Goal: Task Accomplishment & Management: Use online tool/utility

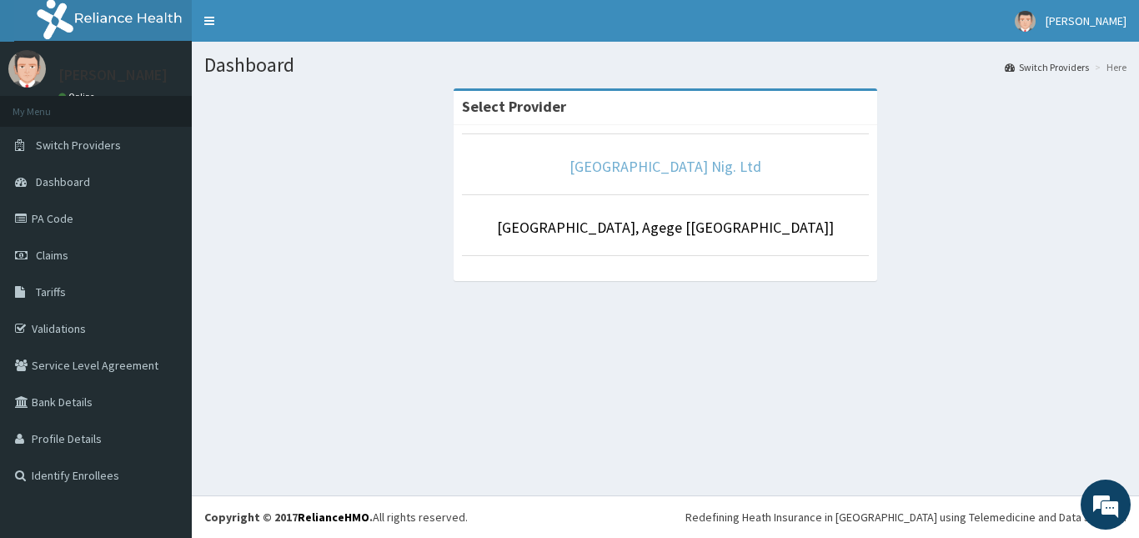
click at [630, 165] on link "[GEOGRAPHIC_DATA] Nig. Ltd" at bounding box center [666, 166] width 192 height 19
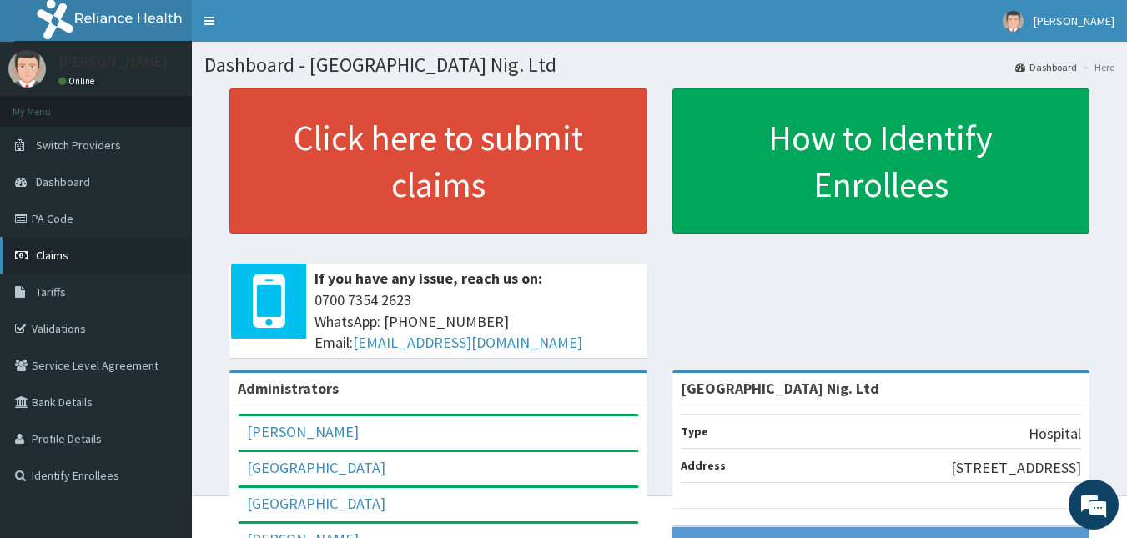
click at [75, 258] on link "Claims" at bounding box center [96, 255] width 192 height 37
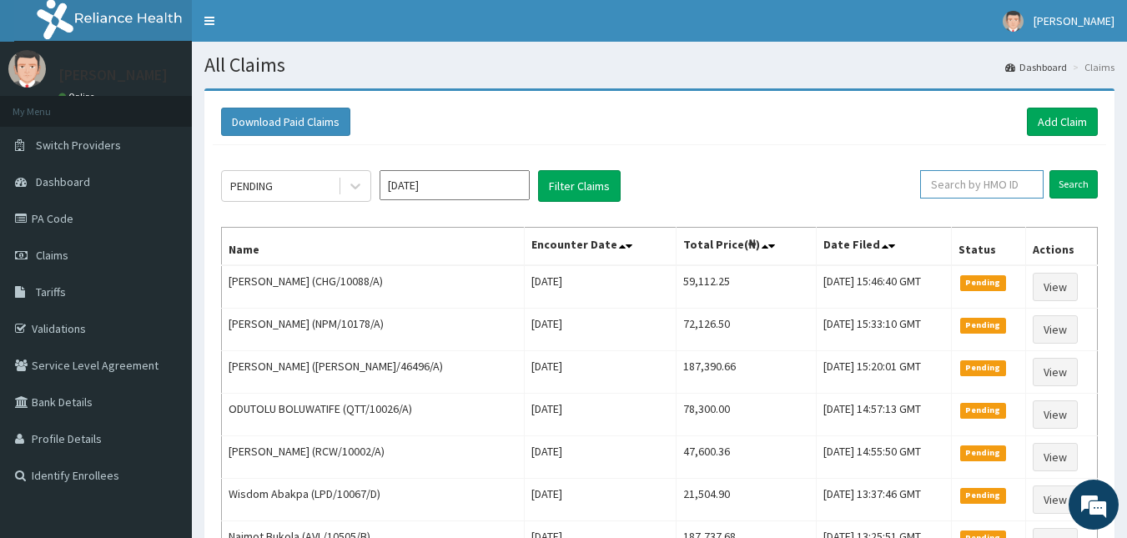
click at [962, 185] on input "text" at bounding box center [981, 184] width 123 height 28
paste input "FAO/10136/C"
type input "FAO/10136/C"
click at [1082, 188] on input "Search" at bounding box center [1073, 184] width 48 height 28
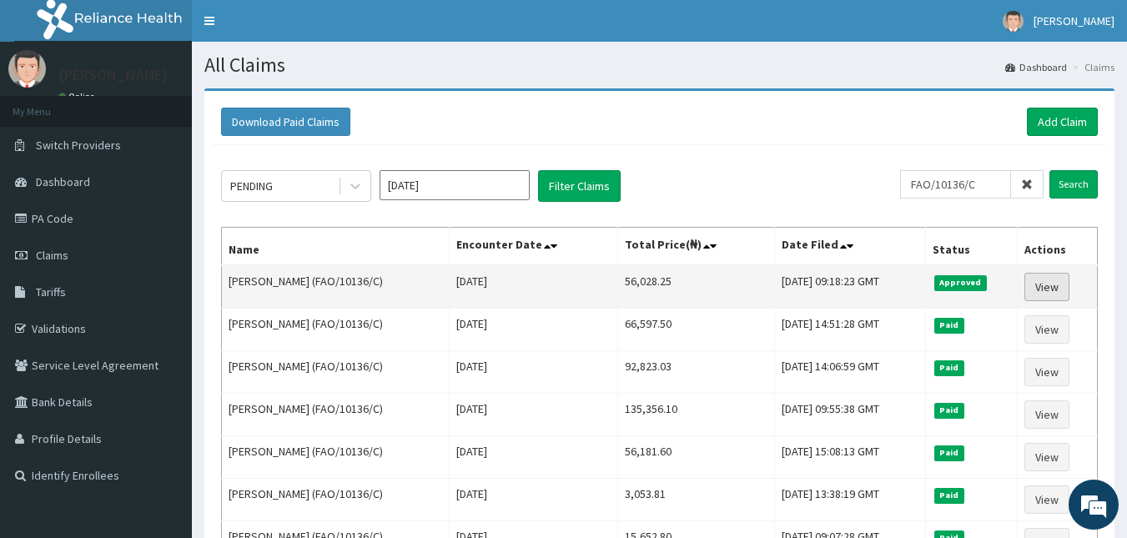
click at [1053, 285] on link "View" at bounding box center [1046, 287] width 45 height 28
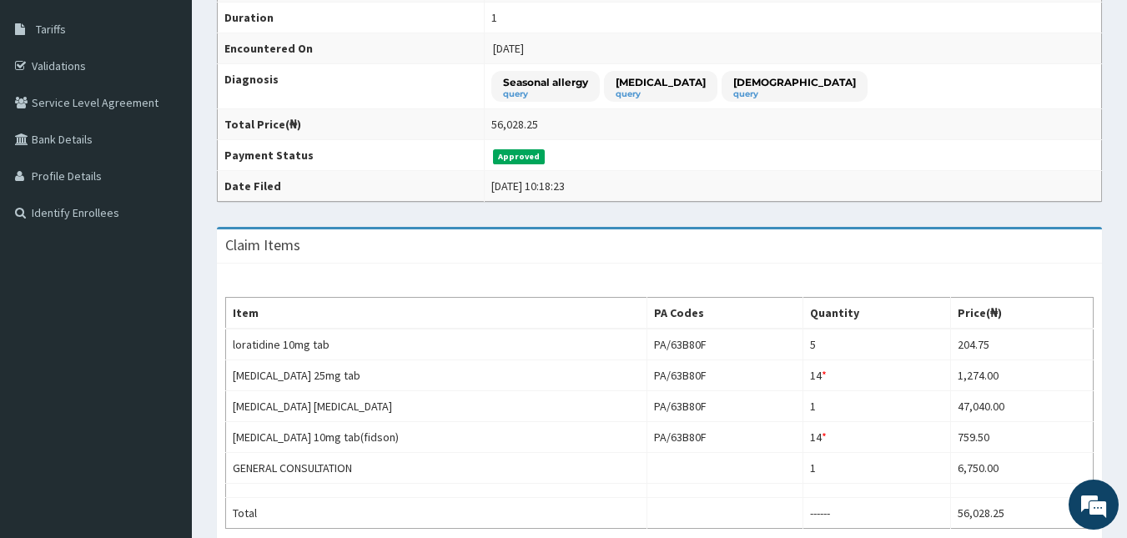
scroll to position [264, 0]
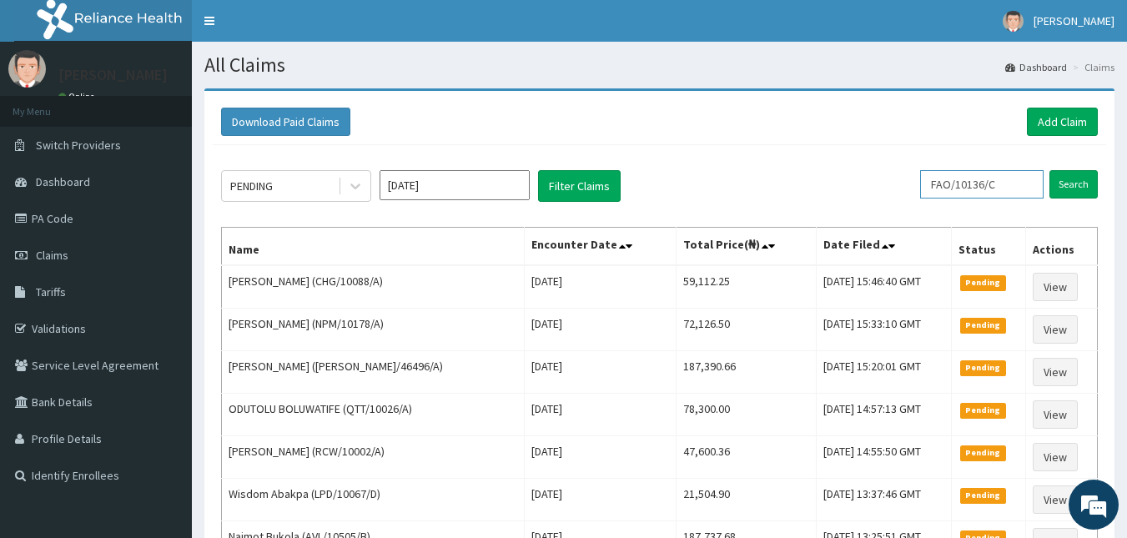
drag, startPoint x: 1025, startPoint y: 181, endPoint x: 571, endPoint y: 239, distance: 457.4
click at [571, 239] on div "PENDING [DATE] Filter Claims FAO/10136/C Search Name Encounter Date Total Price…" at bounding box center [659, 538] width 893 height 786
paste input "ENP/11548/B"
type input "ENP/11548/B"
click at [1062, 188] on input "Search" at bounding box center [1073, 184] width 48 height 28
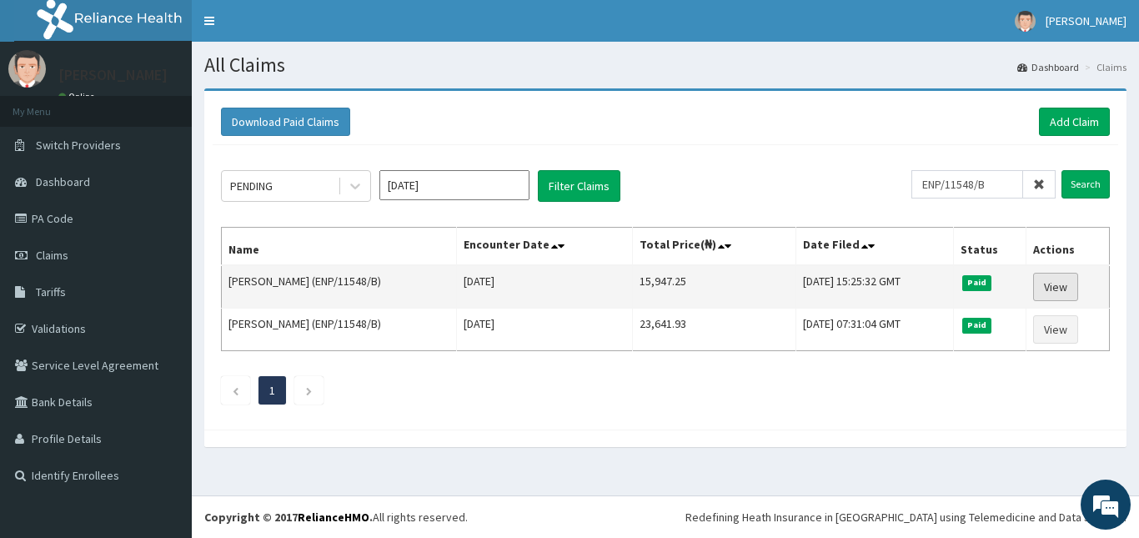
click at [1061, 286] on link "View" at bounding box center [1055, 287] width 45 height 28
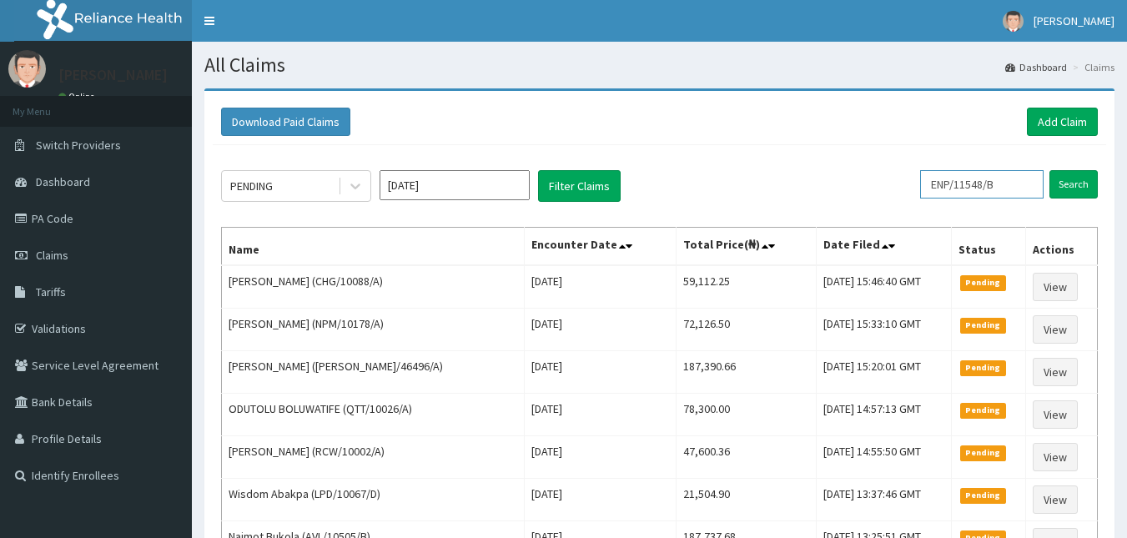
drag, startPoint x: 1010, startPoint y: 178, endPoint x: 741, endPoint y: 187, distance: 268.7
click at [741, 187] on div "PENDING Aug 2025 Filter Claims ENP/11548/B Search" at bounding box center [659, 186] width 877 height 32
paste input "USD/10019/A"
type input "USD/10019/A"
click at [1063, 188] on input "Search" at bounding box center [1073, 184] width 48 height 28
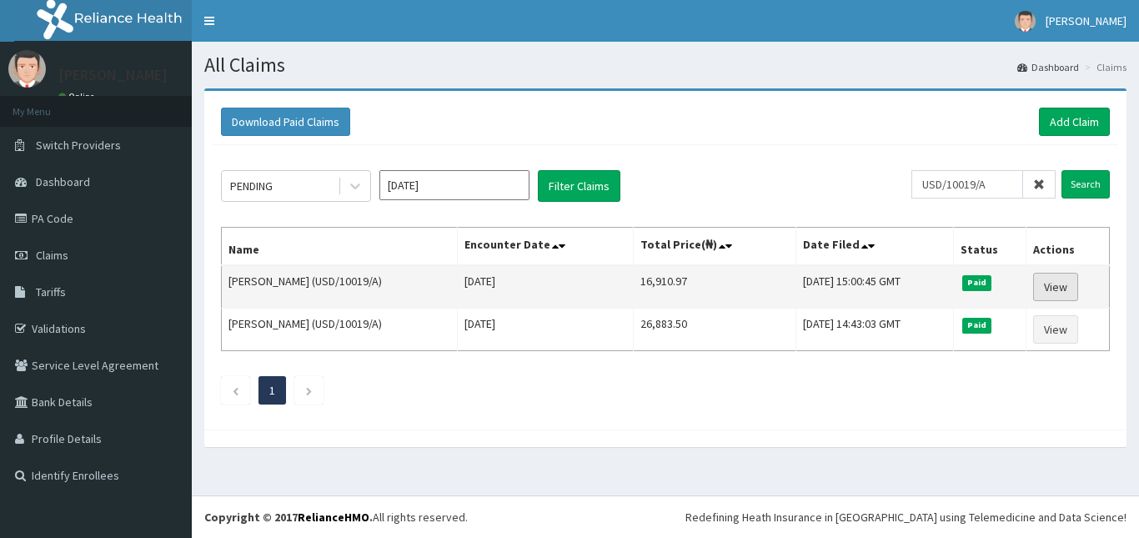
click at [1061, 282] on link "View" at bounding box center [1055, 287] width 45 height 28
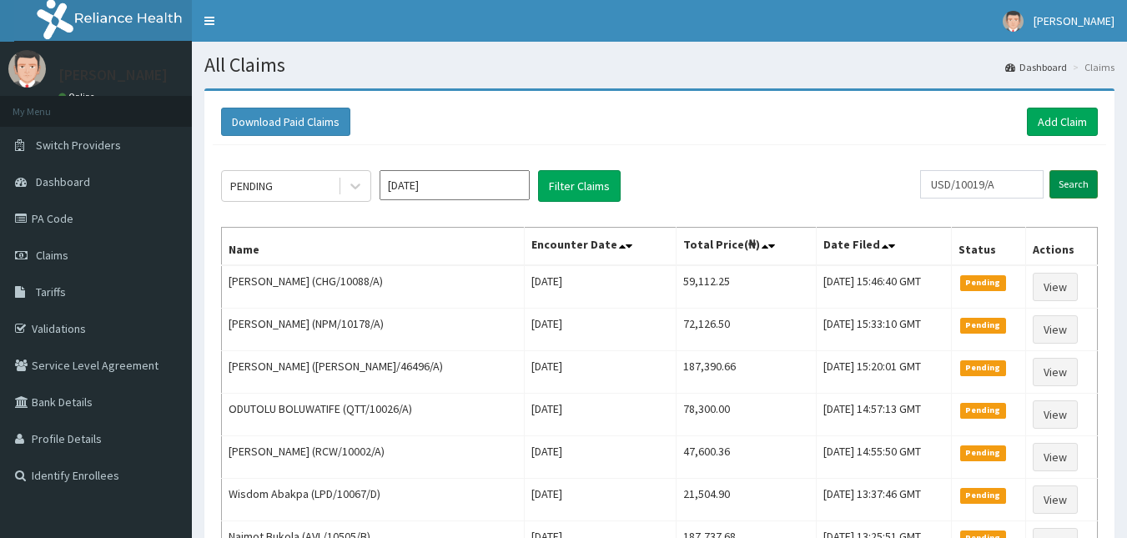
click at [1062, 184] on input "Search" at bounding box center [1073, 184] width 48 height 28
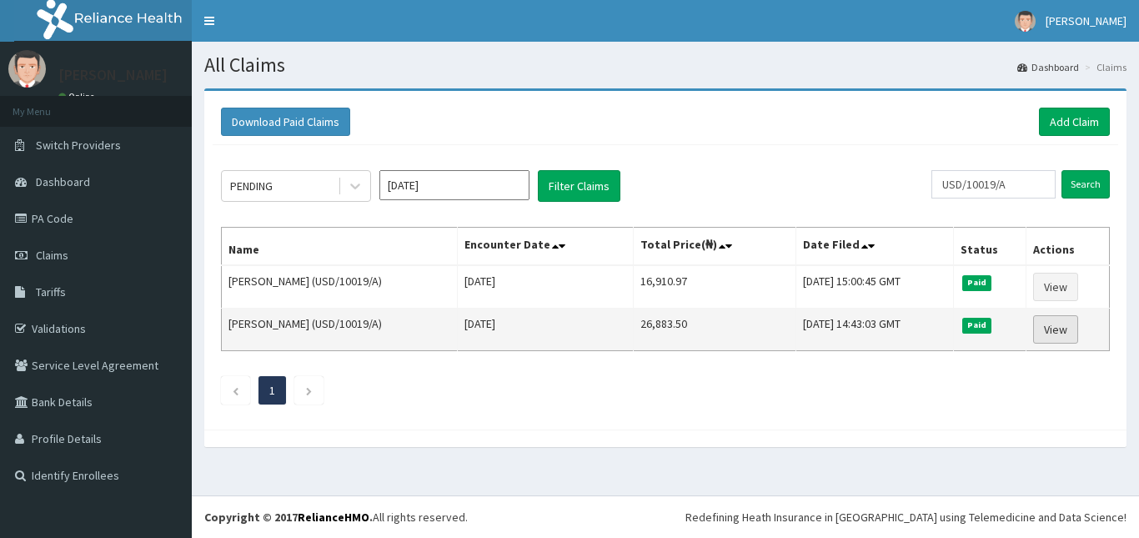
click at [1058, 326] on link "View" at bounding box center [1055, 329] width 45 height 28
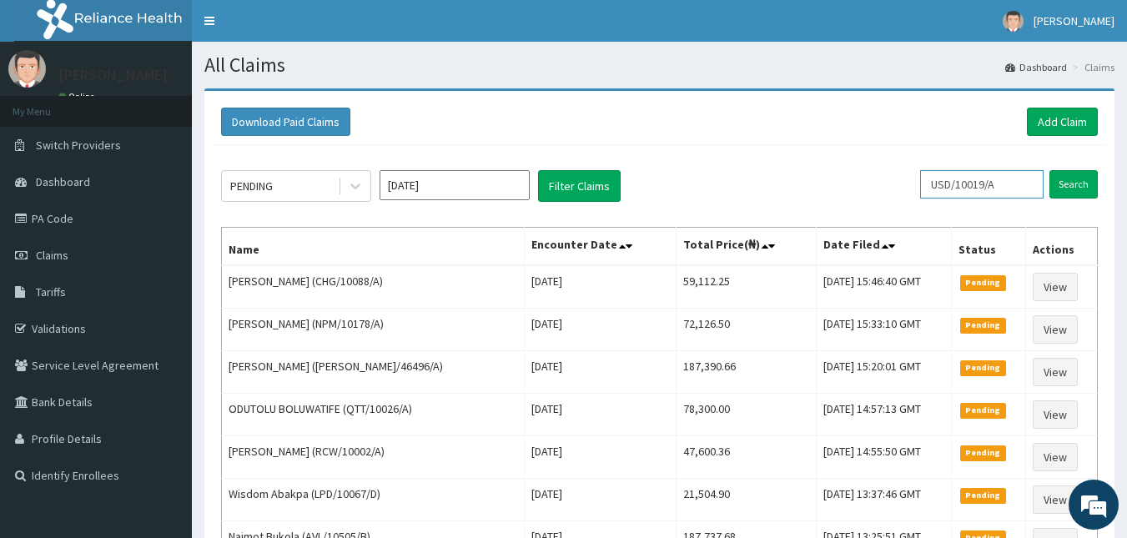
drag, startPoint x: 1028, startPoint y: 179, endPoint x: 791, endPoint y: 183, distance: 236.1
click at [791, 183] on div "PENDING [DATE] Filter Claims USD/10019/A Search" at bounding box center [659, 186] width 877 height 32
paste input "AAU/10015"
type input "AAU/10015/A"
click at [1070, 189] on input "Search" at bounding box center [1073, 184] width 48 height 28
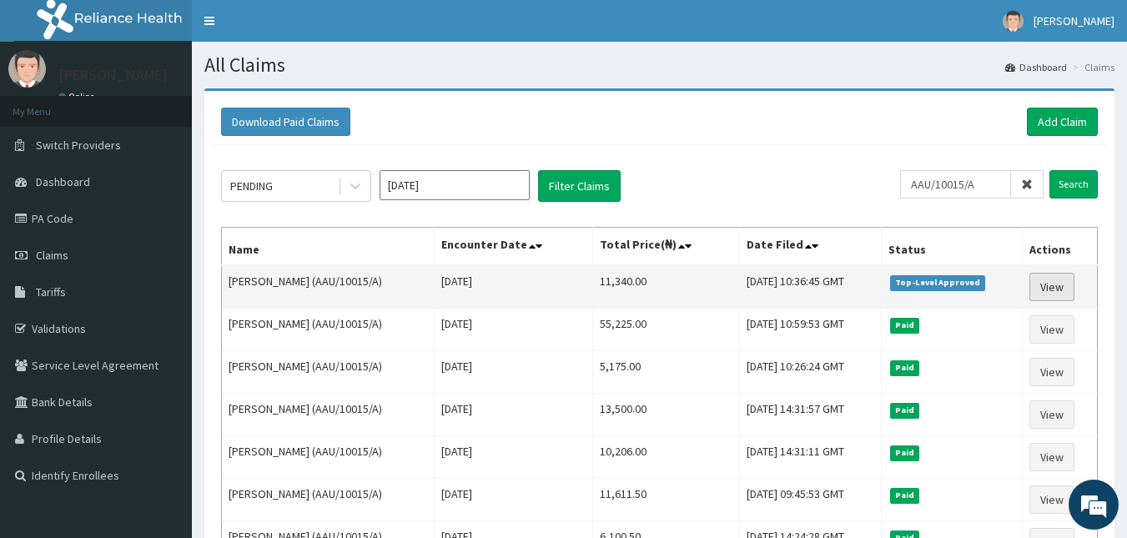
click at [1053, 287] on link "View" at bounding box center [1051, 287] width 45 height 28
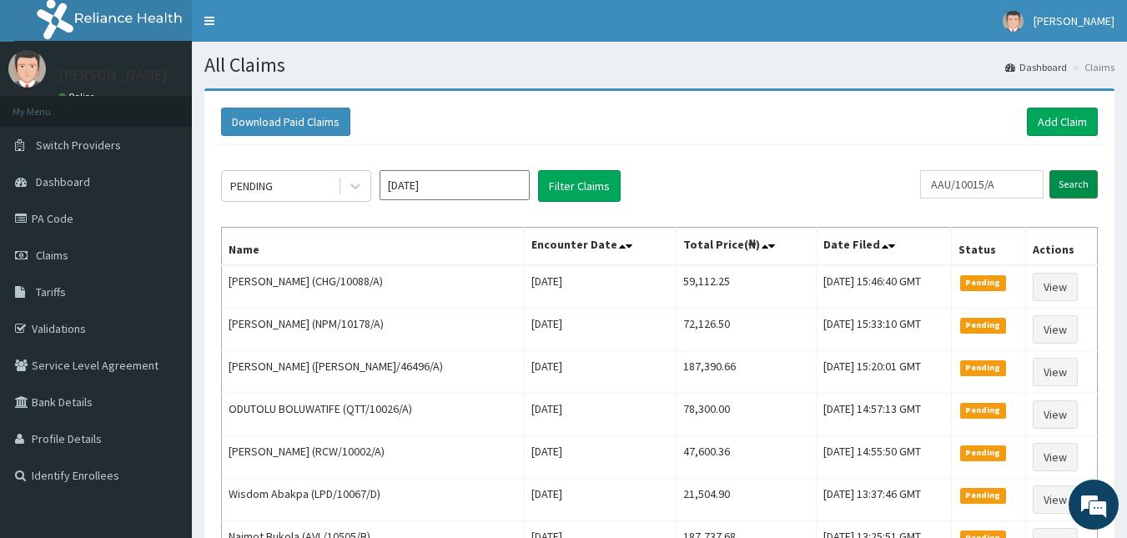
click at [1068, 192] on input "Search" at bounding box center [1073, 184] width 48 height 28
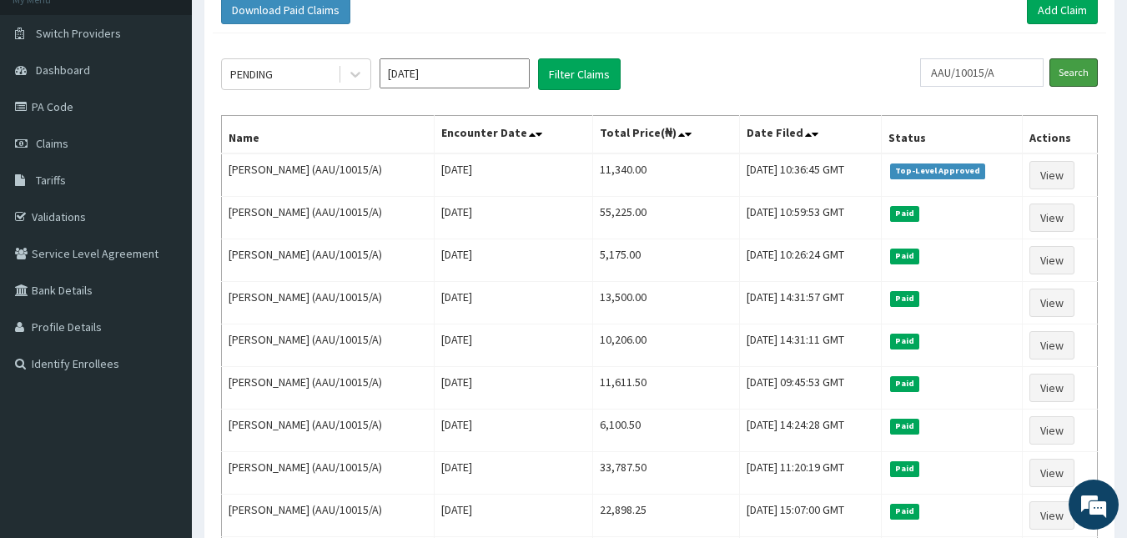
scroll to position [116, 0]
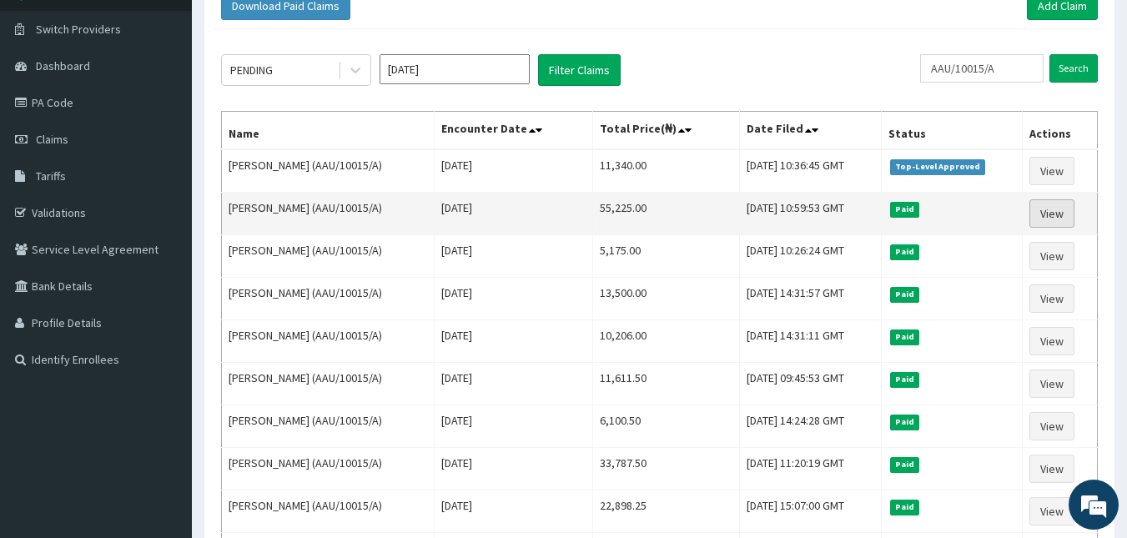
click at [1065, 210] on link "View" at bounding box center [1051, 213] width 45 height 28
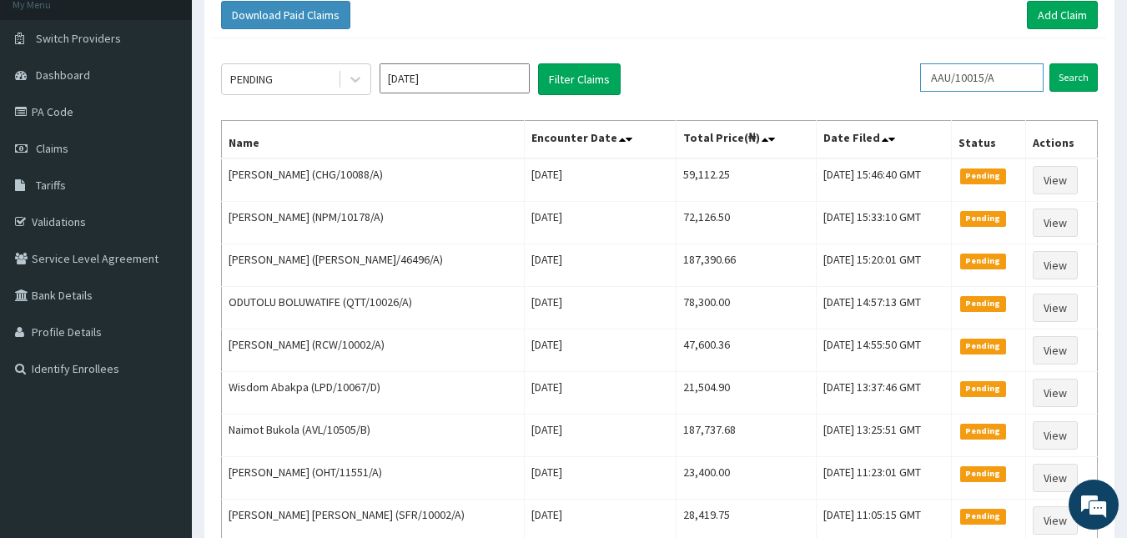
drag, startPoint x: 1028, startPoint y: 70, endPoint x: 809, endPoint y: 66, distance: 219.4
click at [809, 66] on div "PENDING [DATE] Filter Claims AAU/10015/A Search" at bounding box center [659, 79] width 877 height 32
paste input "ECW/10001"
type input "ECW/10001/A"
click at [1074, 78] on input "Search" at bounding box center [1073, 77] width 48 height 28
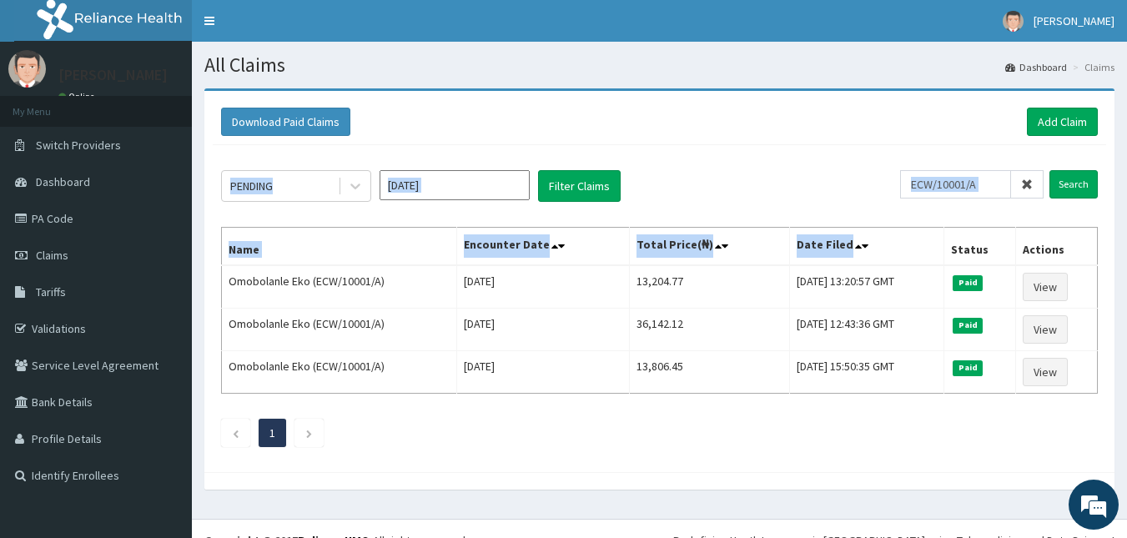
drag, startPoint x: 1074, startPoint y: 78, endPoint x: 842, endPoint y: 247, distance: 286.6
click at [842, 247] on div "All Claims Dashboard Claims Download Paid Claims Add Claim × Note you can only …" at bounding box center [659, 280] width 935 height 477
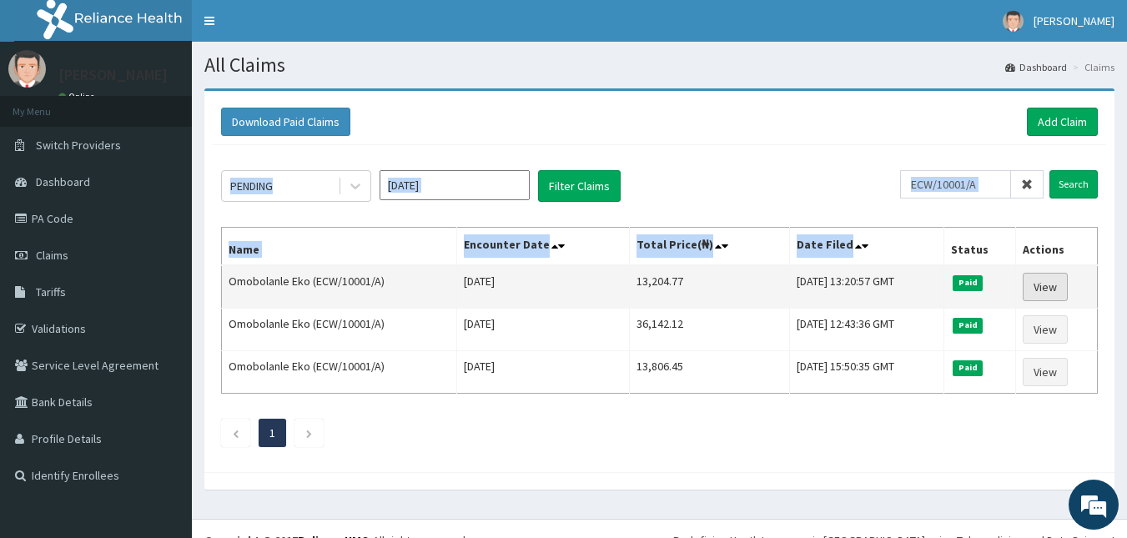
click at [1043, 288] on link "View" at bounding box center [1044, 287] width 45 height 28
